Goal: Register for event/course

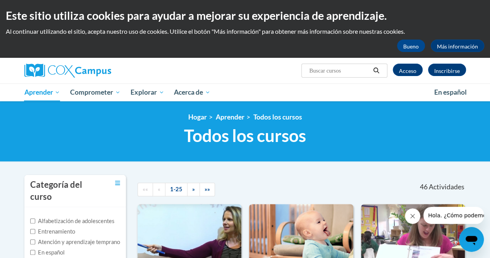
click at [208, 63] on div "Inscribirse Acceso Buscar Buscar..." at bounding box center [321, 68] width 302 height 20
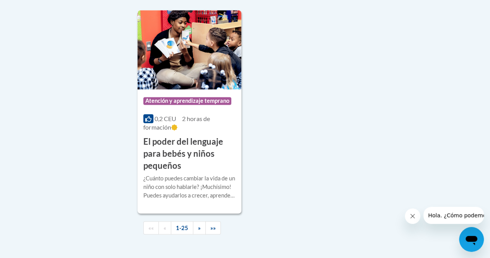
scroll to position [2092, 0]
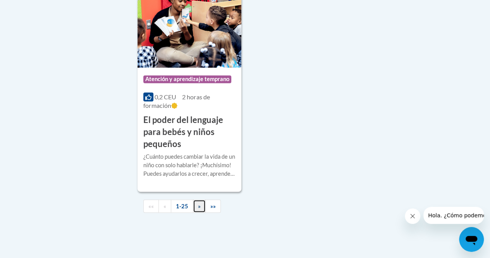
click at [195, 199] on link "»" at bounding box center [199, 206] width 13 height 14
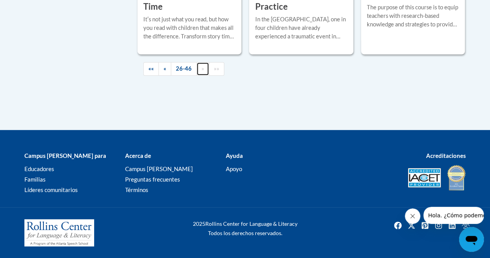
scroll to position [1599, 0]
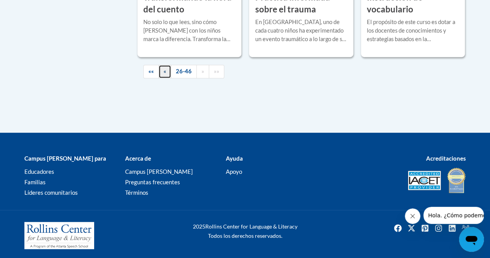
click at [167, 71] on link "«" at bounding box center [164, 72] width 13 height 14
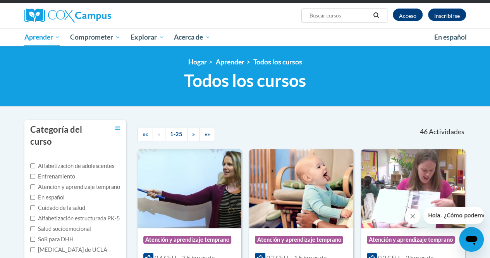
scroll to position [47, 0]
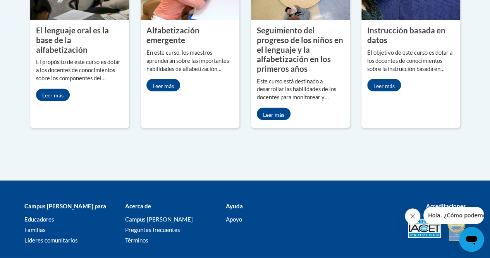
scroll to position [518, 0]
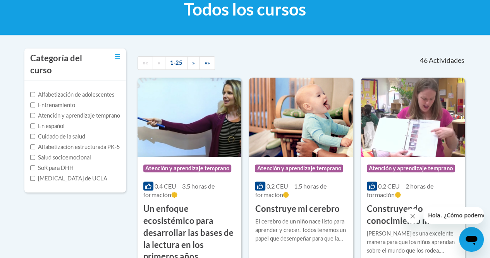
scroll to position [125, 0]
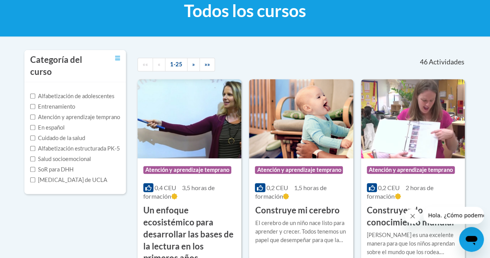
click at [33, 113] on label "Atención y aprendizaje temprano" at bounding box center [75, 117] width 90 height 9
click at [33, 114] on input "Atención y aprendizaje temprano" at bounding box center [32, 116] width 5 height 5
checkbox input "true"
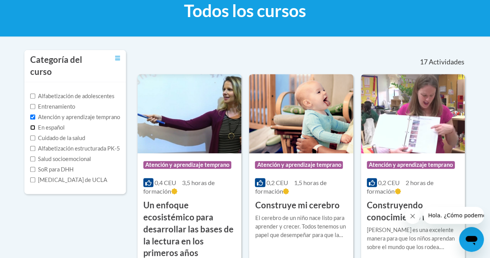
click at [30, 125] on input "En español" at bounding box center [32, 127] width 5 height 5
checkbox input "true"
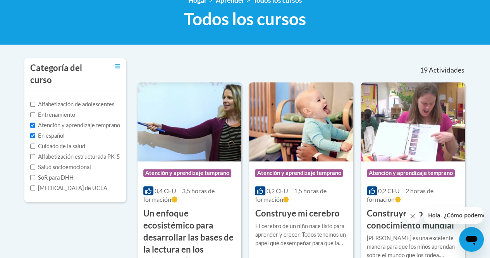
scroll to position [0, 0]
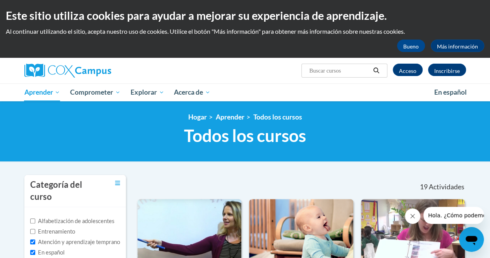
click at [250, 86] on ul "Mi aprendizaje Mi aprendizaje Mi progreso del curso Certificados Mis planes de …" at bounding box center [224, 92] width 410 height 18
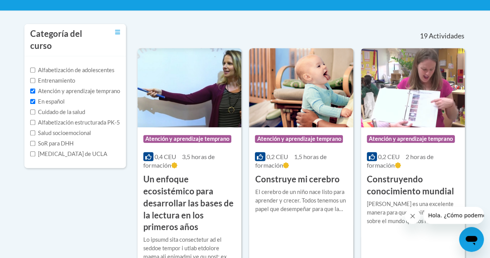
scroll to position [150, 0]
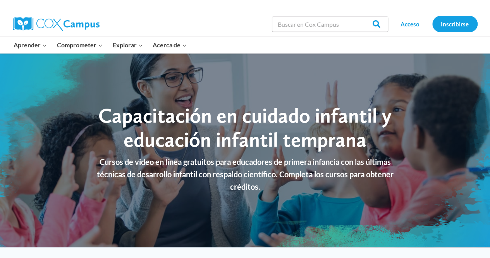
click at [227, 39] on div "Aprender Expand Programa de alfabetización estructurada PK-5 En español Atenció…" at bounding box center [173, 45] width 328 height 16
